Goal: Information Seeking & Learning: Learn about a topic

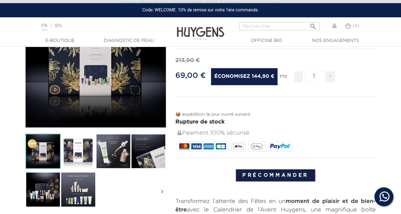
scroll to position [107, 0]
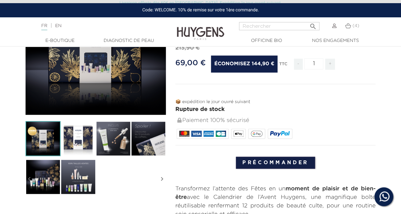
click at [88, 138] on img at bounding box center [78, 138] width 35 height 35
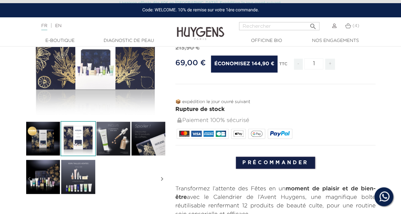
click at [119, 132] on img at bounding box center [113, 138] width 35 height 35
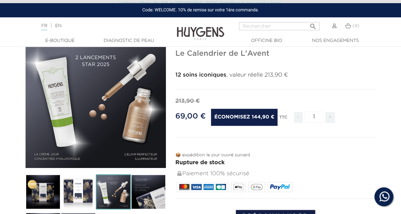
scroll to position [55, 0]
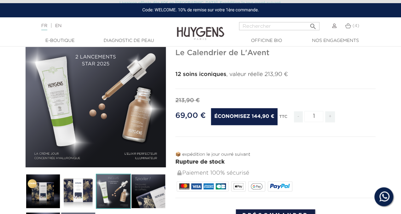
click at [146, 184] on img at bounding box center [148, 191] width 35 height 35
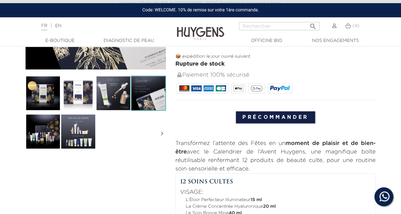
scroll to position [158, 0]
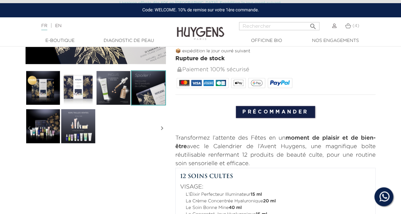
click at [136, 80] on img at bounding box center [148, 87] width 35 height 35
click at [149, 86] on img at bounding box center [148, 87] width 35 height 35
click at [55, 133] on img at bounding box center [43, 125] width 35 height 35
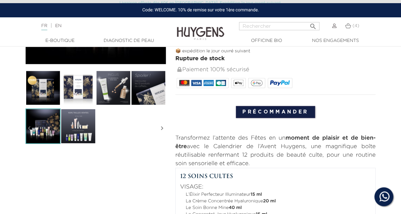
click at [83, 128] on img at bounding box center [78, 125] width 35 height 35
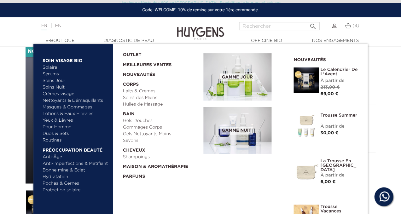
scroll to position [38, 0]
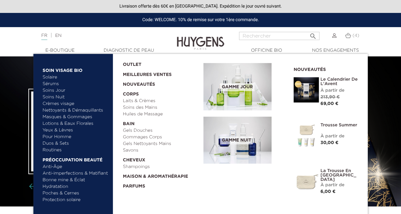
click at [67, 48] on link "  E-Boutique" at bounding box center [59, 50] width 63 height 7
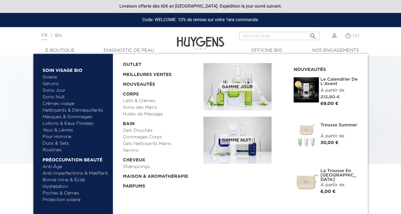
click at [54, 83] on link "Sérums" at bounding box center [76, 84] width 66 height 7
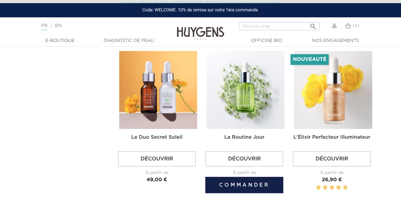
scroll to position [1021, 0]
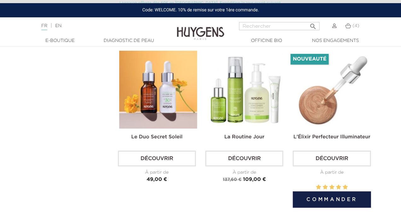
click at [305, 101] on img at bounding box center [333, 90] width 78 height 78
